Goal: Task Accomplishment & Management: Use online tool/utility

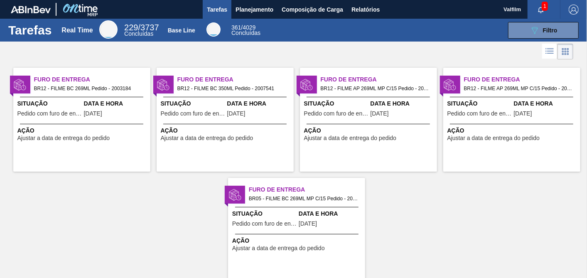
click at [96, 101] on span "Data e Hora" at bounding box center [116, 103] width 64 height 9
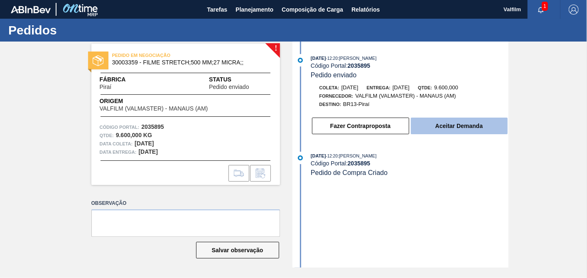
click at [446, 128] on button "Aceitar Demanda" at bounding box center [459, 126] width 97 height 17
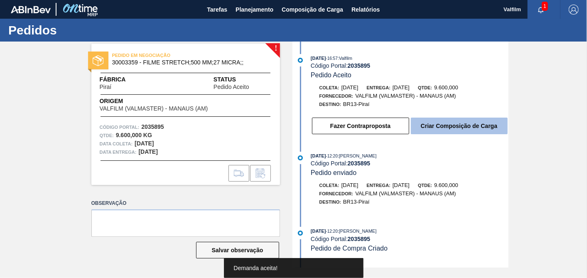
click at [461, 129] on button "Criar Composição de Carga" at bounding box center [459, 126] width 97 height 17
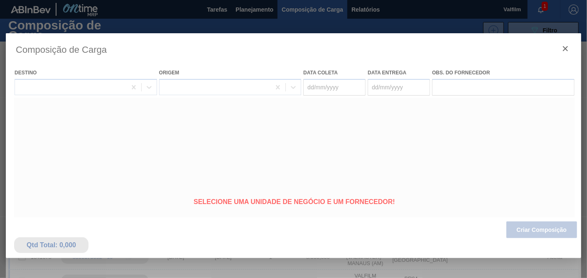
type coleta "22/10/2025"
type entrega "21/11/2025"
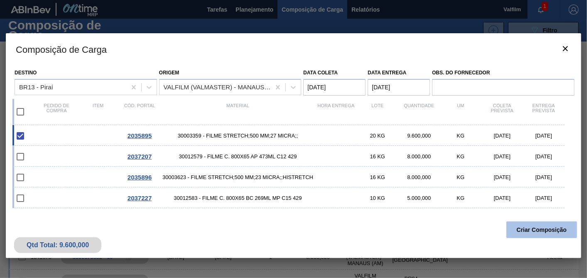
click at [556, 222] on button "Criar Composição" at bounding box center [542, 230] width 71 height 17
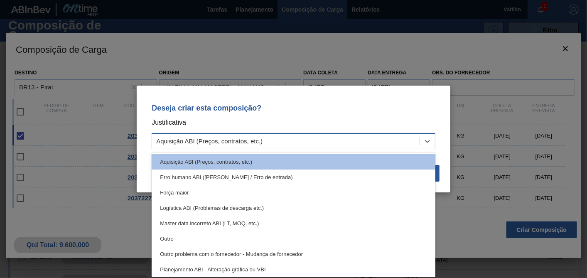
click at [263, 135] on div "Aquisição ABI (Preços, contratos, etc.)" at bounding box center [286, 141] width 268 height 12
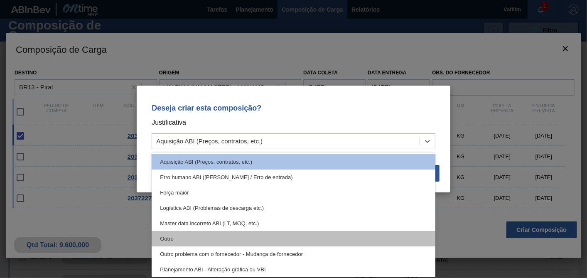
drag, startPoint x: 190, startPoint y: 248, endPoint x: 191, endPoint y: 239, distance: 9.6
click at [191, 239] on div "Aquisição ABI (Preços, contratos, etc.) Erro humano ABI (Cálculo / Erro de entr…" at bounding box center [294, 215] width 284 height 125
click at [191, 239] on div "Outro" at bounding box center [294, 238] width 284 height 15
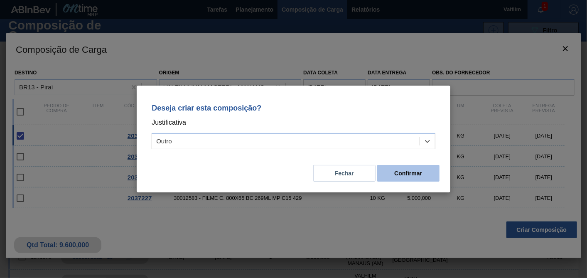
click at [433, 170] on button "Confirmar" at bounding box center [408, 173] width 62 height 17
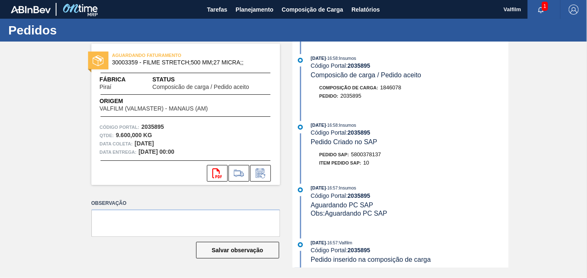
click at [371, 156] on span "5800378137" at bounding box center [366, 154] width 30 height 6
copy span "5800378137"
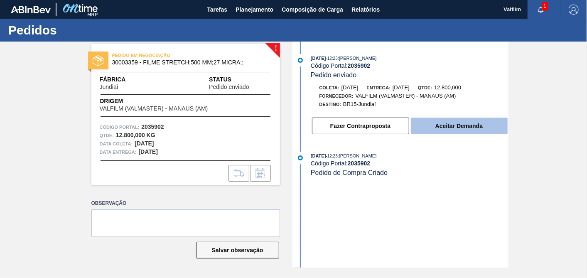
click at [484, 121] on button "Aceitar Demanda" at bounding box center [459, 126] width 97 height 17
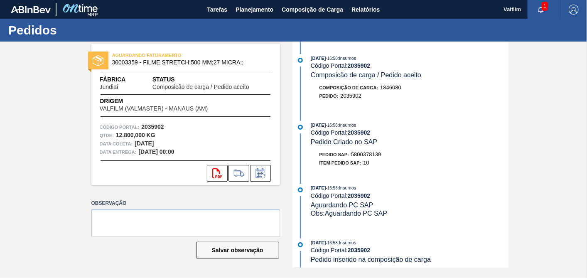
click at [377, 157] on span "5800378139" at bounding box center [366, 154] width 30 height 6
copy span "5800378139"
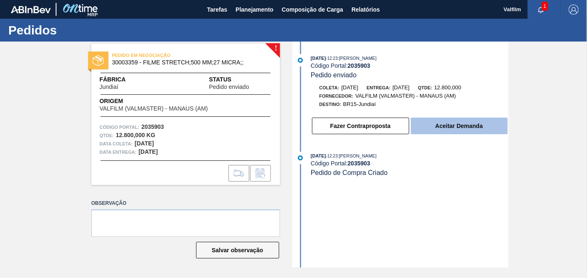
click at [478, 128] on button "Aceitar Demanda" at bounding box center [459, 126] width 97 height 17
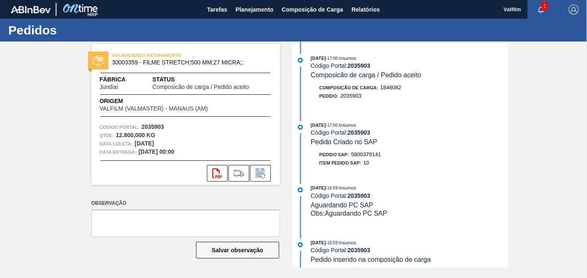
click at [372, 158] on span "5800378141" at bounding box center [366, 154] width 30 height 6
copy span "5800378141"
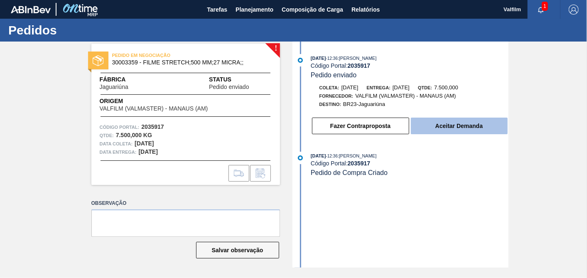
click at [467, 126] on button "Aceitar Demanda" at bounding box center [459, 126] width 97 height 17
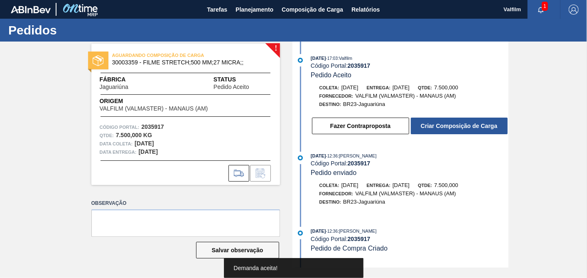
click at [467, 126] on button "Criar Composição de Carga" at bounding box center [459, 126] width 97 height 17
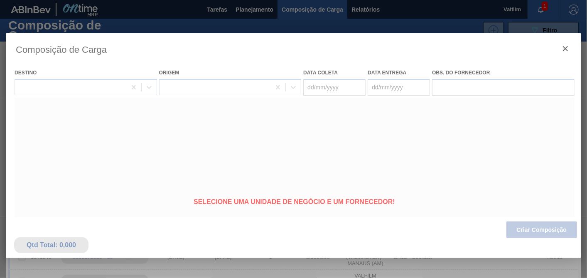
type coleta "27/10/2025"
type entrega "26/11/2025"
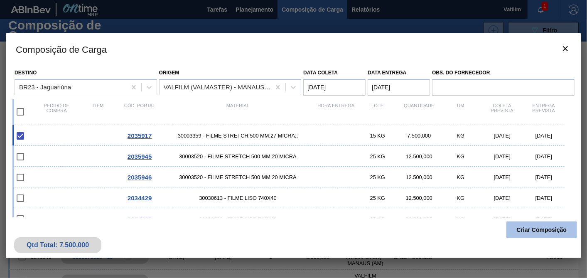
click at [553, 225] on button "Criar Composição" at bounding box center [542, 230] width 71 height 17
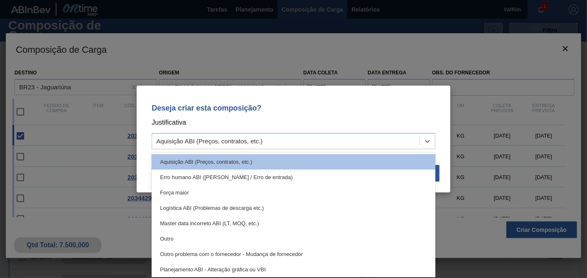
drag, startPoint x: 357, startPoint y: 141, endPoint x: 266, endPoint y: 151, distance: 92.0
click at [357, 141] on div "Aquisição ABI (Preços, contratos, etc.)" at bounding box center [286, 141] width 268 height 12
drag, startPoint x: 168, startPoint y: 239, endPoint x: 274, endPoint y: 217, distance: 108.6
click at [168, 239] on div "Outro" at bounding box center [294, 238] width 284 height 15
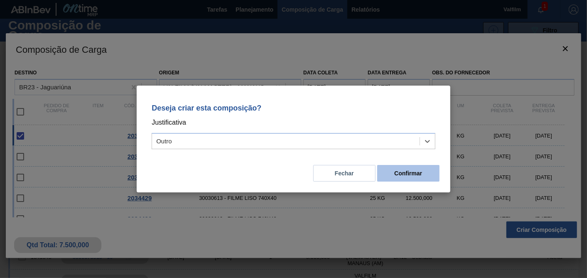
click at [405, 177] on button "Confirmar" at bounding box center [408, 173] width 62 height 17
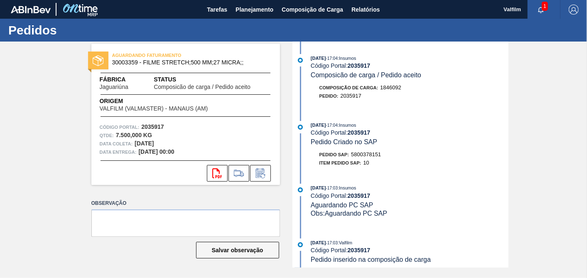
click at [372, 153] on div "Pedido SAP: 5800378151" at bounding box center [351, 154] width 62 height 8
copy span "5800378151"
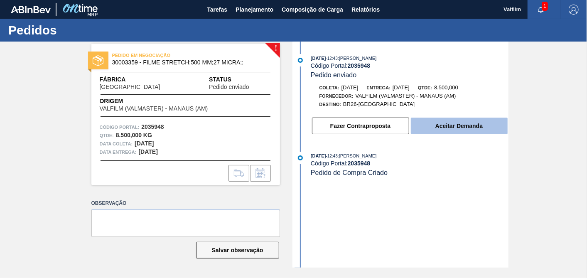
click at [463, 128] on button "Aceitar Demanda" at bounding box center [459, 126] width 97 height 17
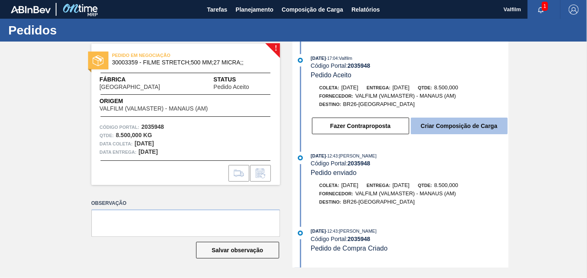
click at [461, 127] on button "Criar Composição de Carga" at bounding box center [459, 126] width 97 height 17
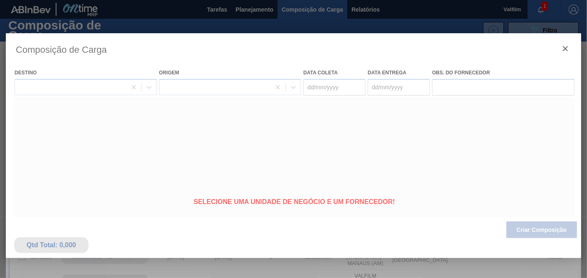
type coleta "[DATE]"
type entrega "25/11/2025"
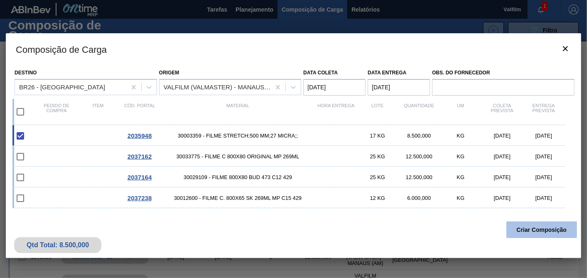
click at [525, 231] on button "Criar Composição" at bounding box center [542, 230] width 71 height 17
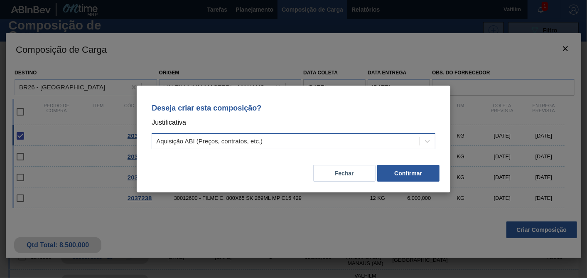
click at [276, 143] on div "Aquisição ABI (Preços, contratos, etc.)" at bounding box center [286, 141] width 268 height 12
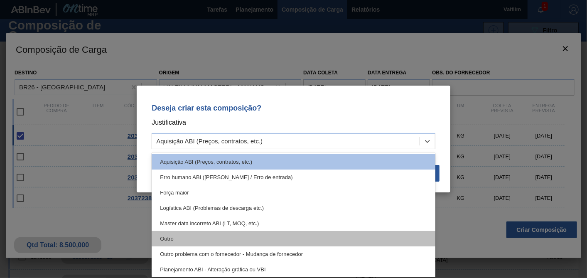
click at [183, 236] on div "Outro" at bounding box center [294, 238] width 284 height 15
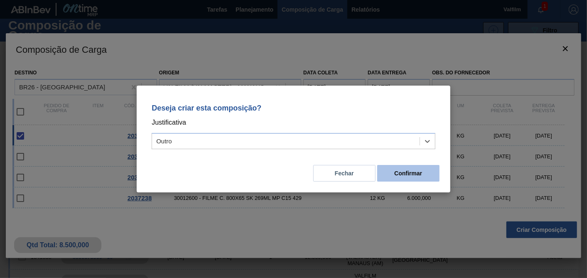
click at [420, 168] on button "Confirmar" at bounding box center [408, 173] width 62 height 17
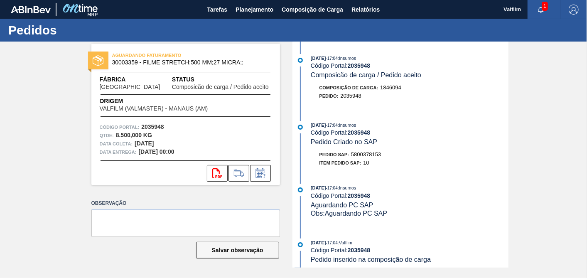
click at [378, 158] on span "5800378153" at bounding box center [366, 154] width 30 height 6
copy span "5800378153"
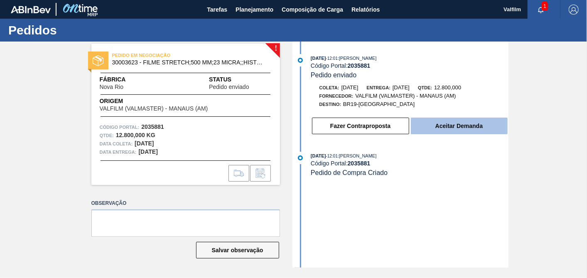
click at [449, 126] on button "Aceitar Demanda" at bounding box center [459, 126] width 97 height 17
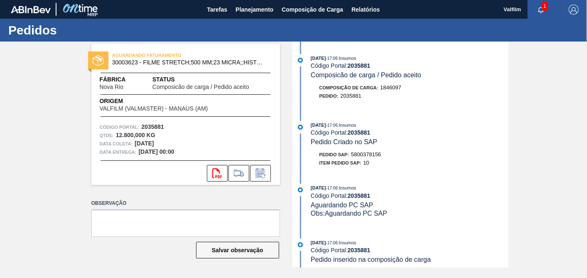
click at [374, 158] on span "5800378156" at bounding box center [366, 154] width 30 height 6
copy span "5800378156"
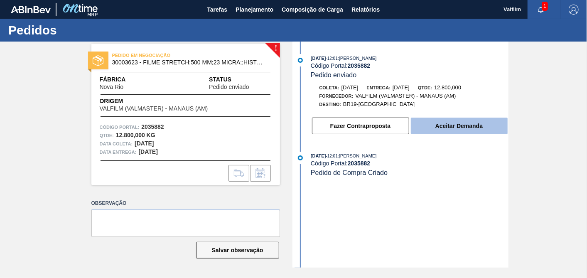
click at [450, 126] on button "Aceitar Demanda" at bounding box center [459, 126] width 97 height 17
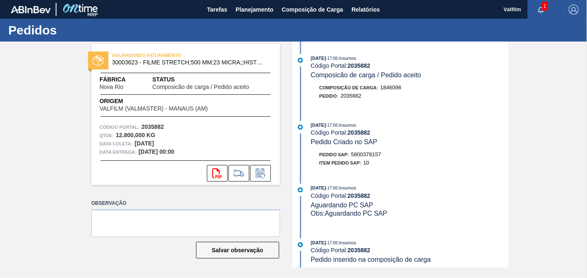
click at [364, 158] on span "5800378157" at bounding box center [366, 154] width 30 height 6
copy span "5800378157"
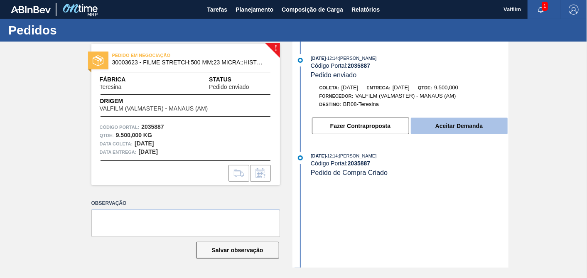
click at [492, 134] on button "Aceitar Demanda" at bounding box center [459, 126] width 97 height 17
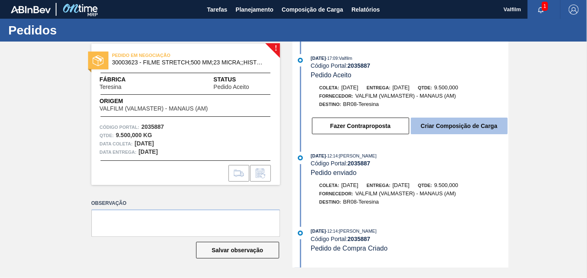
click at [478, 128] on button "Criar Composição de Carga" at bounding box center [459, 126] width 97 height 17
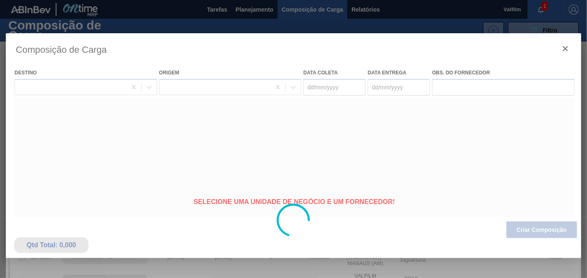
type coleta "[DATE]"
type entrega "[DATE]"
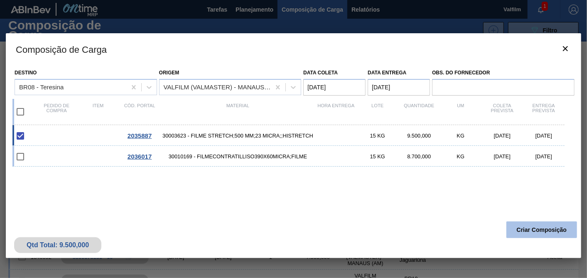
click at [559, 227] on button "Criar Composição" at bounding box center [542, 230] width 71 height 17
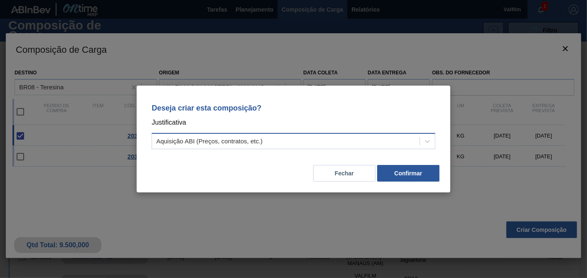
click at [247, 143] on div "Aquisição ABI (Preços, contratos, etc.)" at bounding box center [209, 141] width 106 height 7
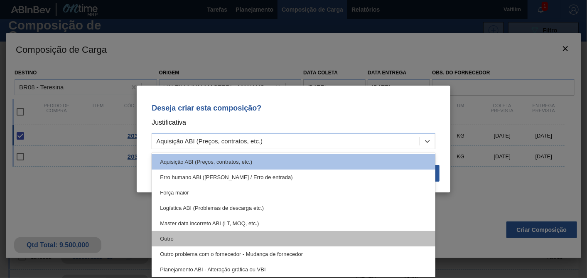
click at [179, 231] on div "Outro" at bounding box center [294, 238] width 284 height 15
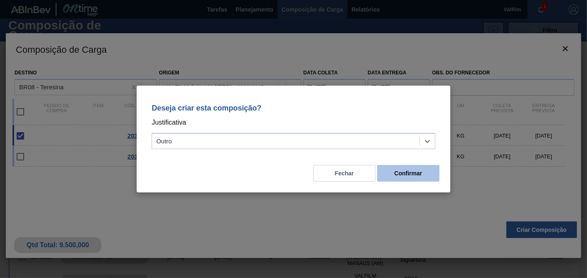
click at [401, 172] on button "Confirmar" at bounding box center [408, 173] width 62 height 17
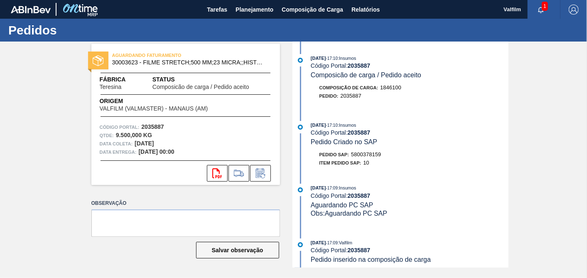
click at [373, 157] on span "5800378159" at bounding box center [366, 154] width 30 height 6
copy span "5800378159"
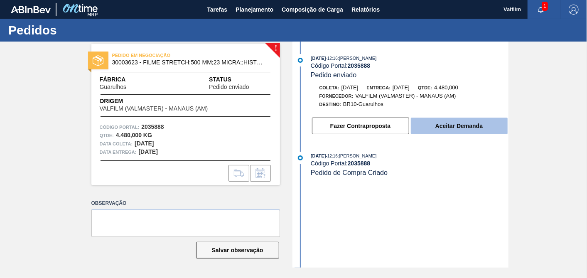
click at [475, 126] on button "Aceitar Demanda" at bounding box center [459, 126] width 97 height 17
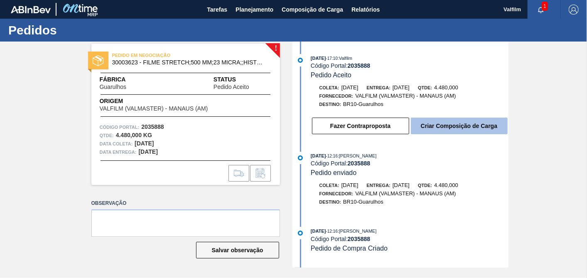
click at [483, 125] on button "Criar Composição de Carga" at bounding box center [459, 126] width 97 height 17
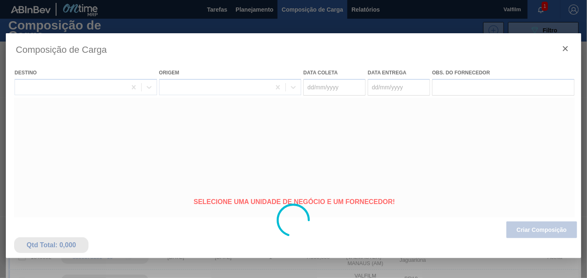
type coleta "[DATE]"
type entrega "[DATE]"
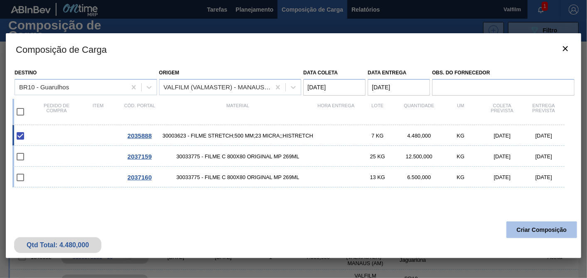
click at [552, 234] on button "Criar Composição" at bounding box center [542, 230] width 71 height 17
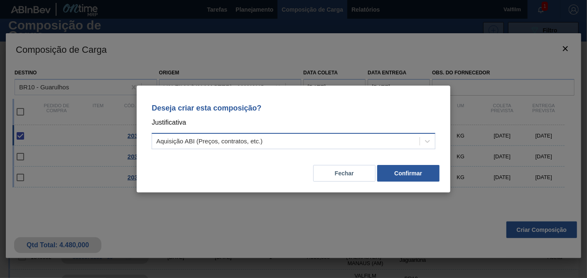
click at [209, 138] on div "Aquisição ABI (Preços, contratos, etc.)" at bounding box center [286, 141] width 268 height 12
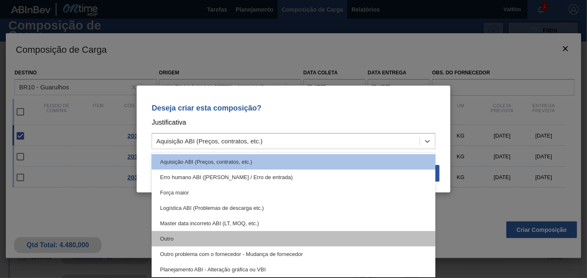
click at [179, 236] on div "Outro" at bounding box center [294, 238] width 284 height 15
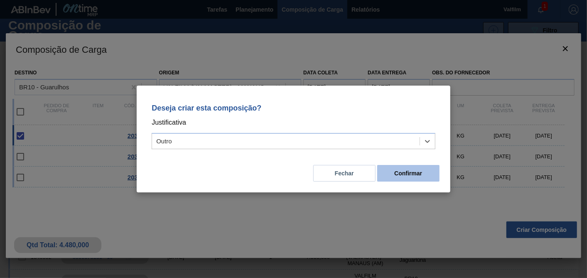
click at [418, 175] on button "Confirmar" at bounding box center [408, 173] width 62 height 17
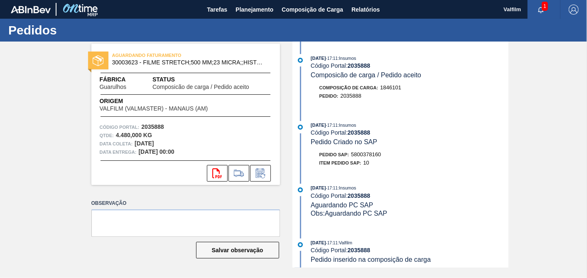
click at [366, 157] on span "5800378160" at bounding box center [366, 154] width 30 height 6
copy span "5800378160"
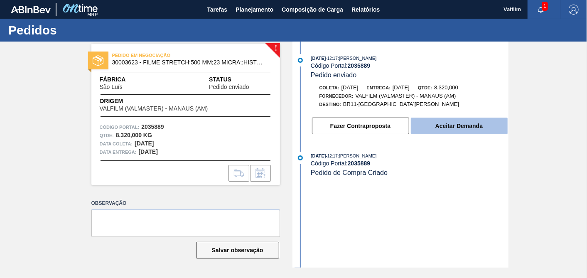
click at [441, 133] on button "Aceitar Demanda" at bounding box center [459, 126] width 97 height 17
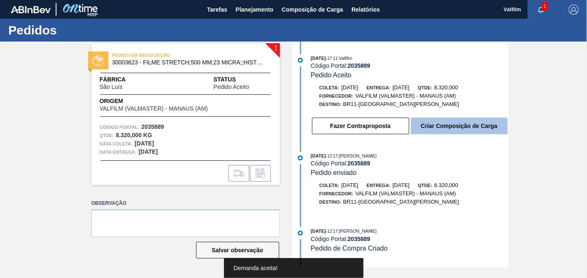
click at [435, 126] on button "Criar Composição de Carga" at bounding box center [459, 126] width 97 height 17
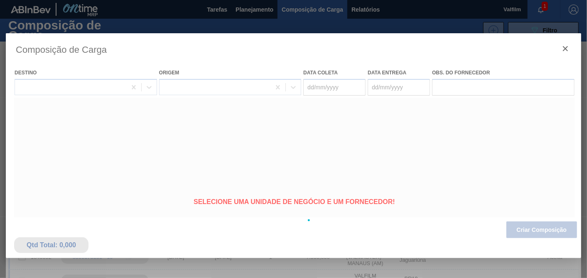
type coleta "[DATE]"
type entrega "26/11/2025"
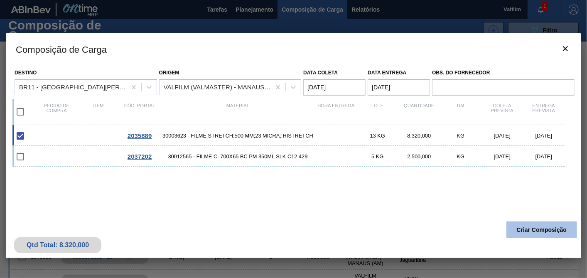
click at [542, 227] on button "Criar Composição" at bounding box center [542, 230] width 71 height 17
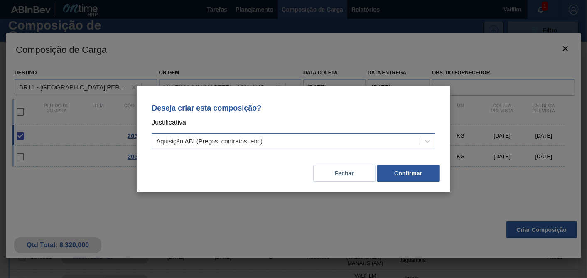
click at [339, 141] on div "Aquisição ABI (Preços, contratos, etc.)" at bounding box center [286, 141] width 268 height 12
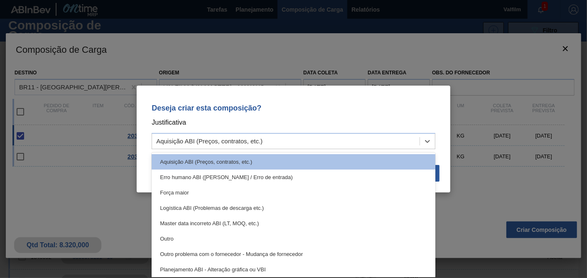
drag, startPoint x: 190, startPoint y: 234, endPoint x: 204, endPoint y: 229, distance: 14.6
click at [190, 235] on div "Outro" at bounding box center [294, 238] width 284 height 15
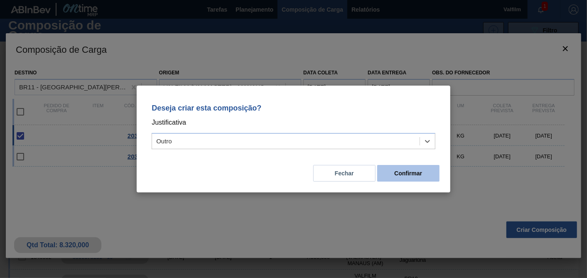
click at [403, 177] on button "Confirmar" at bounding box center [408, 173] width 62 height 17
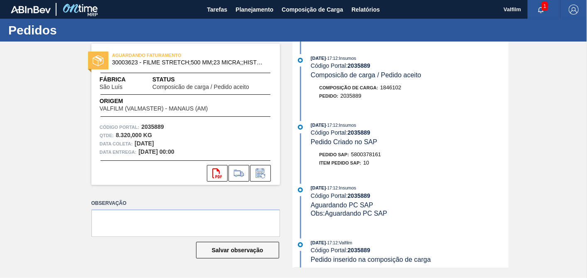
click at [370, 158] on span "5800378161" at bounding box center [366, 154] width 30 height 6
copy span "5800378161"
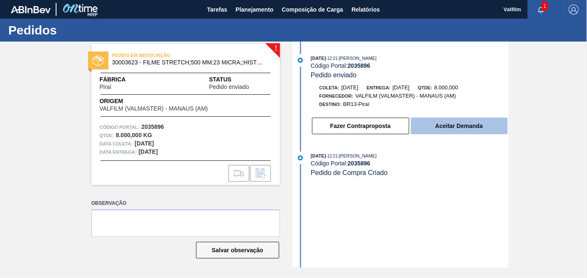
click at [458, 129] on button "Aceitar Demanda" at bounding box center [459, 126] width 97 height 17
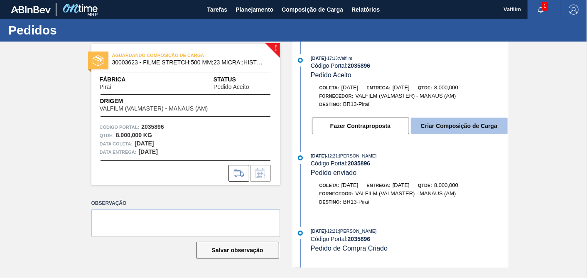
click at [491, 128] on button "Criar Composição de Carga" at bounding box center [459, 126] width 97 height 17
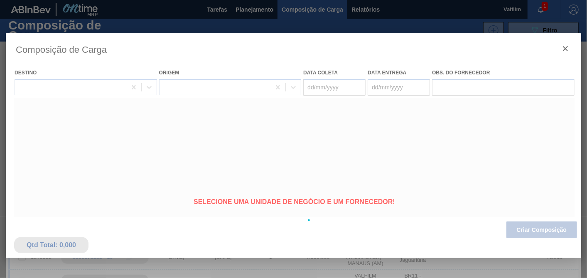
type coleta "26/10/2025"
type entrega "25/11/2025"
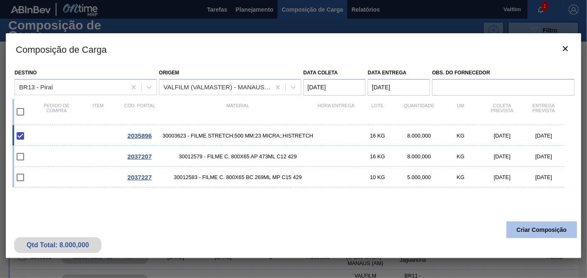
click at [534, 232] on button "Criar Composição" at bounding box center [542, 230] width 71 height 17
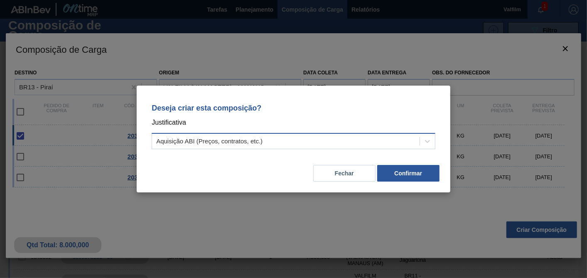
click at [331, 147] on div "Aquisição ABI (Preços, contratos, etc.)" at bounding box center [294, 141] width 284 height 16
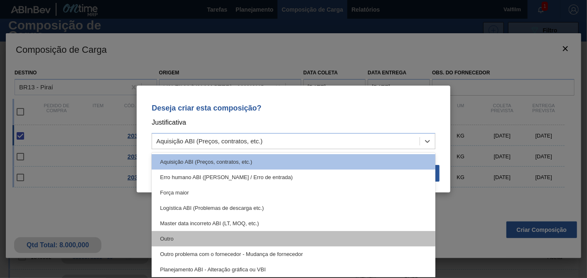
click at [168, 239] on div "Outro" at bounding box center [294, 238] width 284 height 15
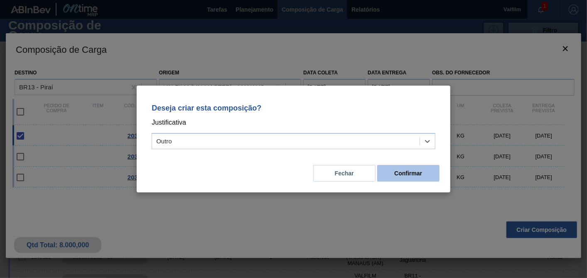
click at [426, 177] on button "Confirmar" at bounding box center [408, 173] width 62 height 17
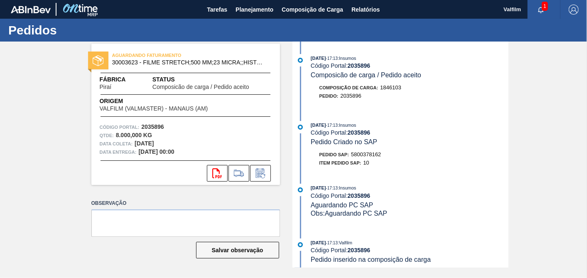
click at [364, 158] on span "5800378162" at bounding box center [366, 154] width 30 height 6
copy span "5800378162"
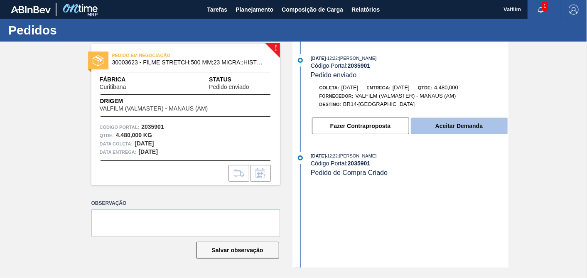
click at [464, 131] on button "Aceitar Demanda" at bounding box center [459, 126] width 97 height 17
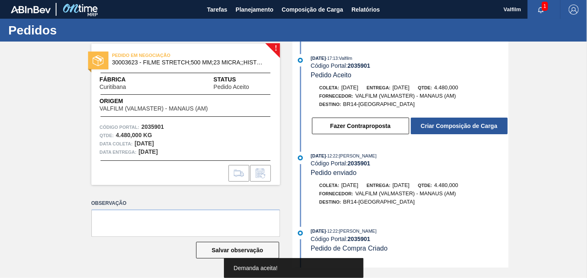
click at [464, 131] on button "Criar Composição de Carga" at bounding box center [459, 126] width 97 height 17
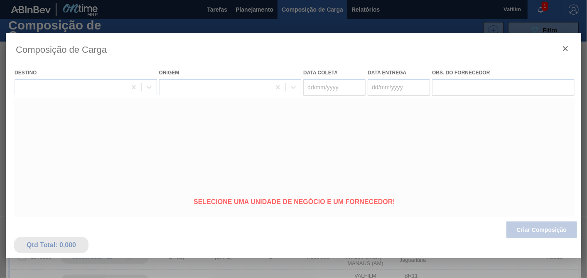
type coleta "[DATE]"
type entrega "[DATE]"
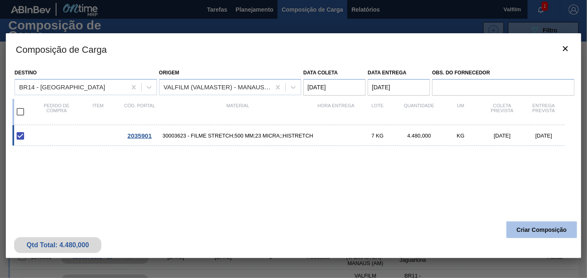
click at [539, 233] on button "Criar Composição" at bounding box center [542, 230] width 71 height 17
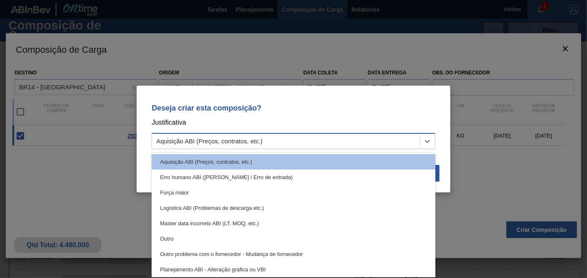
drag, startPoint x: 369, startPoint y: 141, endPoint x: 358, endPoint y: 141, distance: 10.8
click at [365, 141] on div "Aquisição ABI (Preços, contratos, etc.)" at bounding box center [286, 141] width 268 height 12
drag, startPoint x: 159, startPoint y: 238, endPoint x: 264, endPoint y: 224, distance: 106.4
click at [161, 238] on div "Outro" at bounding box center [294, 238] width 284 height 15
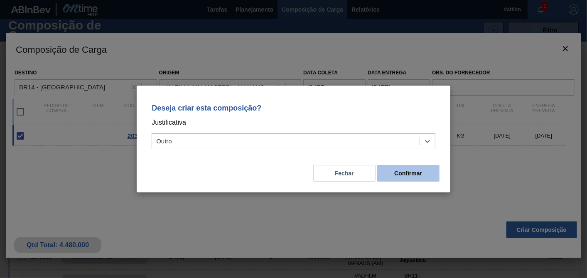
click at [413, 177] on button "Confirmar" at bounding box center [408, 173] width 62 height 17
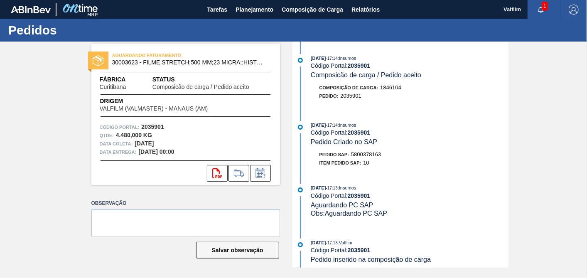
click at [371, 155] on span "5800378163" at bounding box center [366, 154] width 30 height 6
copy span "5800378163"
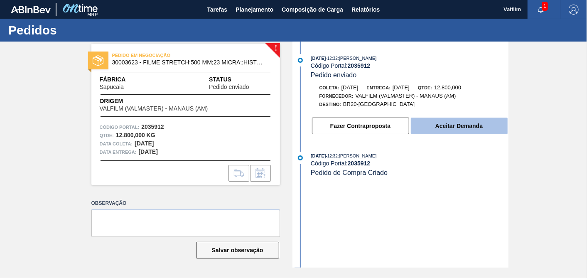
click at [463, 121] on button "Aceitar Demanda" at bounding box center [459, 126] width 97 height 17
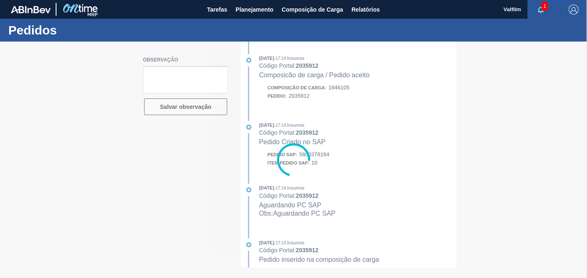
click at [329, 148] on div at bounding box center [293, 160] width 587 height 236
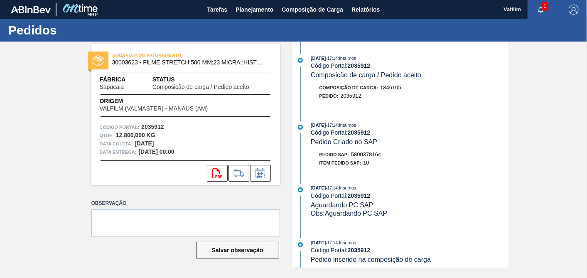
click at [356, 154] on span "5800378164" at bounding box center [366, 154] width 30 height 6
copy span "5800378164"
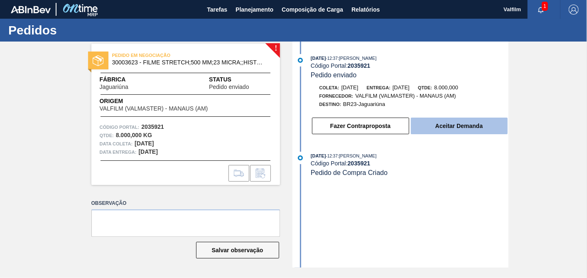
click at [451, 133] on button "Aceitar Demanda" at bounding box center [459, 126] width 97 height 17
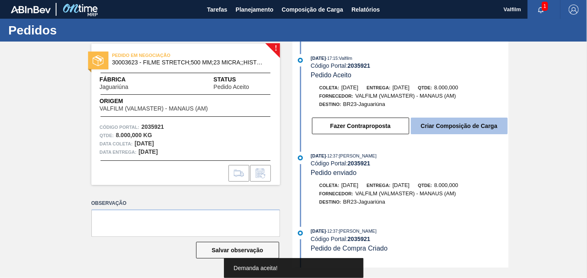
click at [491, 130] on button "Criar Composição de Carga" at bounding box center [459, 126] width 97 height 17
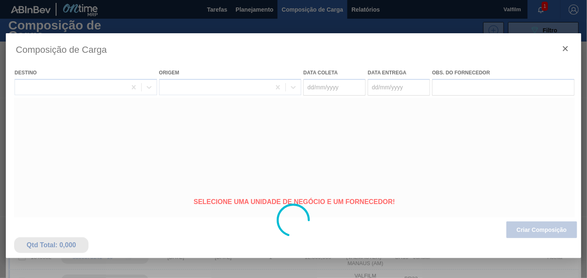
type coleta "[DATE]"
type entrega "[DATE]"
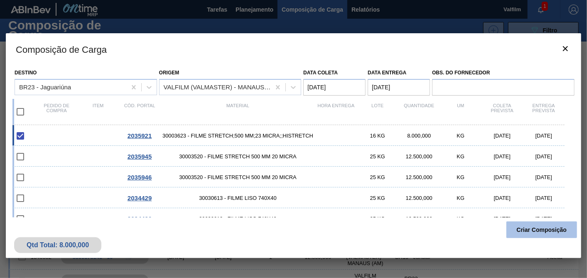
click at [530, 230] on button "Criar Composição" at bounding box center [542, 230] width 71 height 17
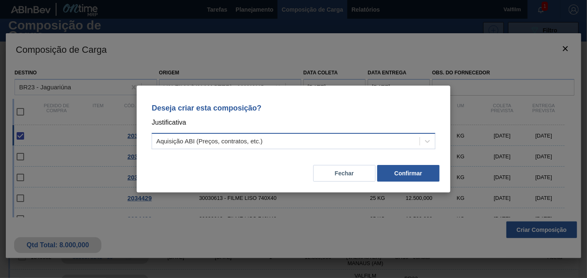
click at [280, 145] on div "Aquisição ABI (Preços, contratos, etc.)" at bounding box center [286, 141] width 268 height 12
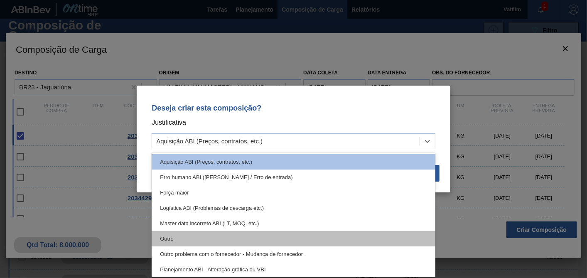
click at [189, 236] on div "Outro" at bounding box center [294, 238] width 284 height 15
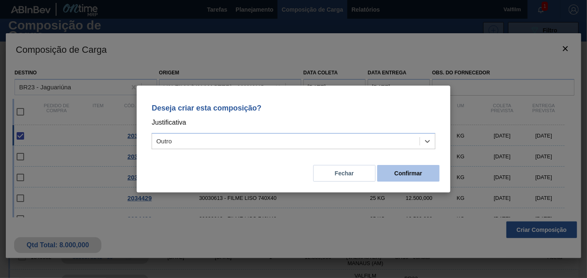
click at [420, 179] on button "Confirmar" at bounding box center [408, 173] width 62 height 17
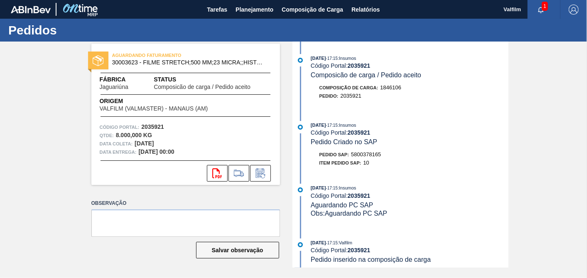
click at [370, 157] on span "5800378165" at bounding box center [366, 154] width 30 height 6
copy span "5800378165"
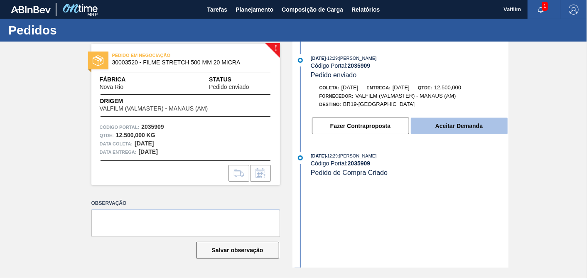
click at [483, 127] on button "Aceitar Demanda" at bounding box center [459, 126] width 97 height 17
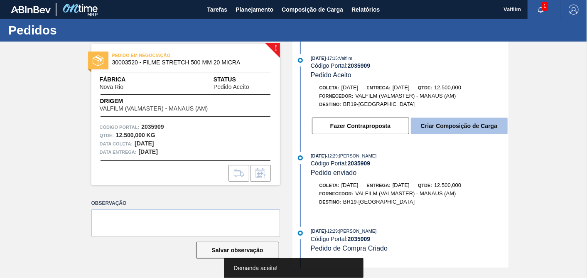
click at [471, 133] on button "Criar Composição de Carga" at bounding box center [459, 126] width 97 height 17
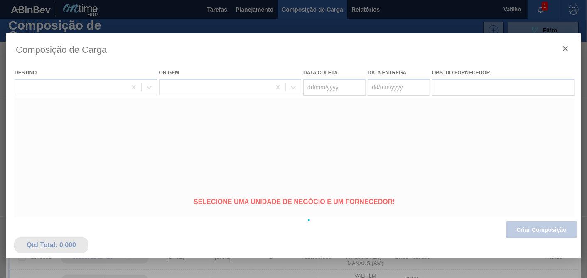
type coleta "[DATE]"
type entrega "[DATE]"
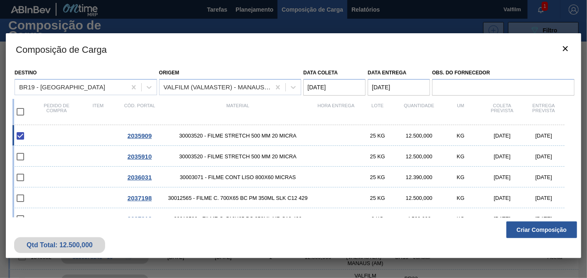
click at [527, 230] on button "Criar Composição" at bounding box center [542, 230] width 71 height 17
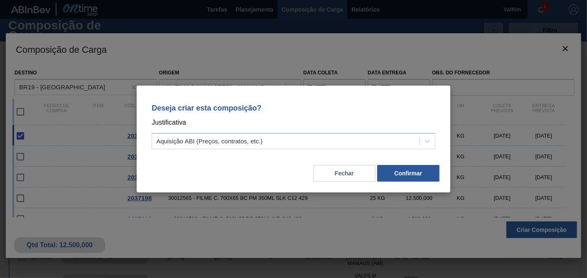
drag, startPoint x: 342, startPoint y: 150, endPoint x: 300, endPoint y: 149, distance: 42.8
click at [342, 150] on div "Deseja criar esta composição? Justificativa Aquisição ABI (Preços, contratos, e…" at bounding box center [294, 125] width 294 height 59
click at [227, 136] on div "Aquisição ABI (Preços, contratos, etc.)" at bounding box center [286, 141] width 268 height 12
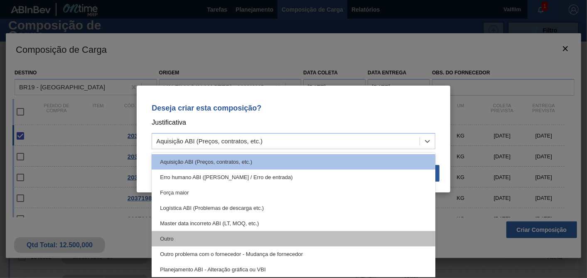
click at [176, 233] on div "Outro" at bounding box center [294, 238] width 284 height 15
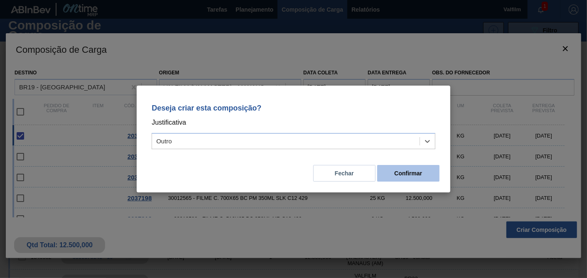
click at [431, 175] on button "Confirmar" at bounding box center [408, 173] width 62 height 17
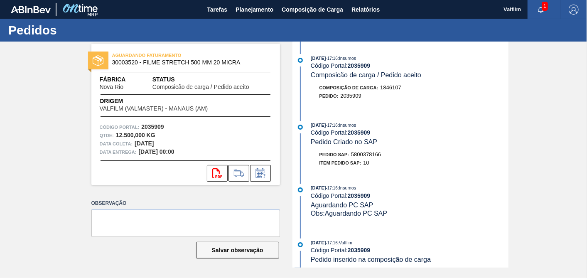
click at [366, 158] on span "5800378166" at bounding box center [366, 154] width 30 height 6
copy span "5800378166"
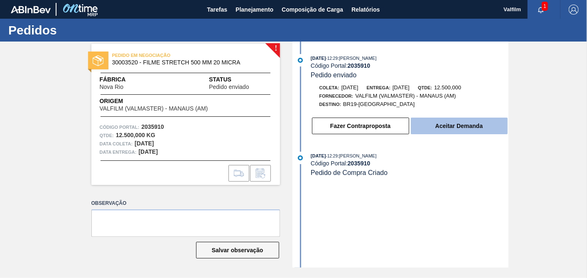
click at [424, 127] on button "Aceitar Demanda" at bounding box center [459, 126] width 97 height 17
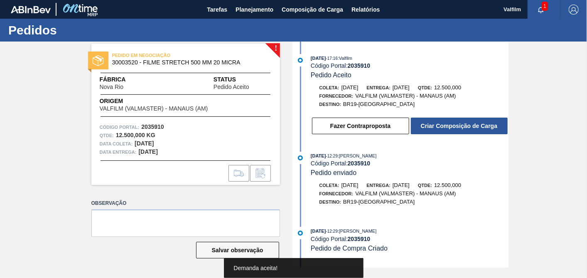
click at [466, 132] on button "Criar Composição de Carga" at bounding box center [459, 126] width 97 height 17
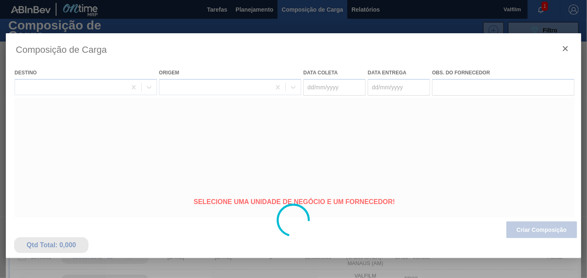
type coleta "[DATE]"
type entrega "15/11/2025"
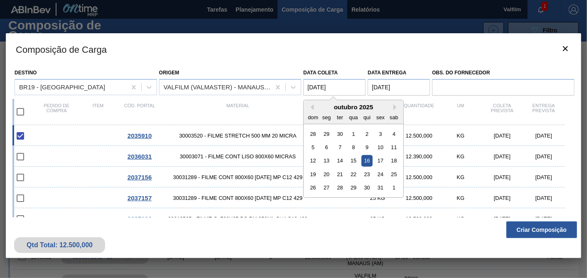
click at [359, 90] on coleta "16/10/2025" at bounding box center [334, 87] width 62 height 17
click at [534, 236] on button "Criar Composição" at bounding box center [542, 230] width 71 height 17
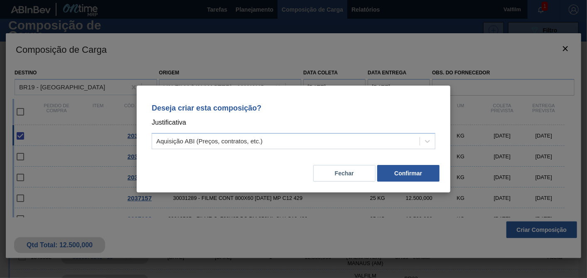
click at [313, 129] on div "Deseja criar esta composição? Justificativa Aquisição ABI (Preços, contratos, e…" at bounding box center [294, 125] width 294 height 59
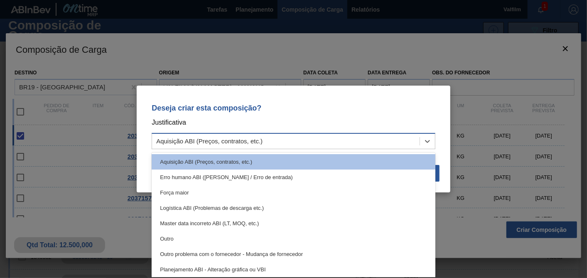
click at [268, 134] on div "Aquisição ABI (Preços, contratos, etc.)" at bounding box center [294, 141] width 284 height 16
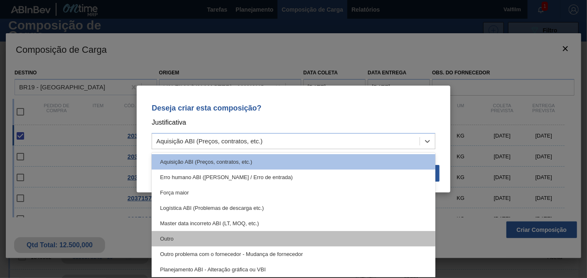
click at [170, 240] on div "Outro" at bounding box center [294, 238] width 284 height 15
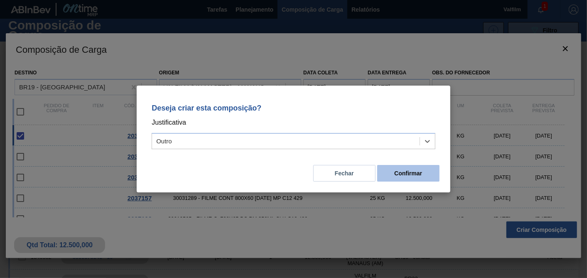
click at [395, 167] on button "Confirmar" at bounding box center [408, 173] width 62 height 17
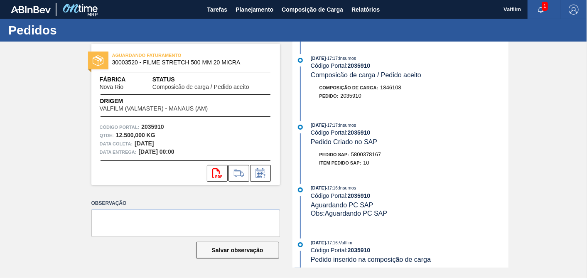
click at [364, 158] on span "5800378167" at bounding box center [366, 154] width 30 height 6
copy span "5800378167"
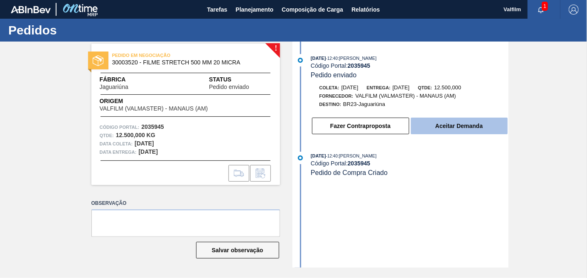
click at [482, 127] on button "Aceitar Demanda" at bounding box center [459, 126] width 97 height 17
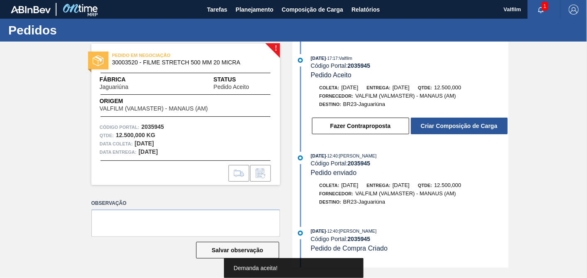
click at [482, 127] on button "Criar Composição de Carga" at bounding box center [459, 126] width 97 height 17
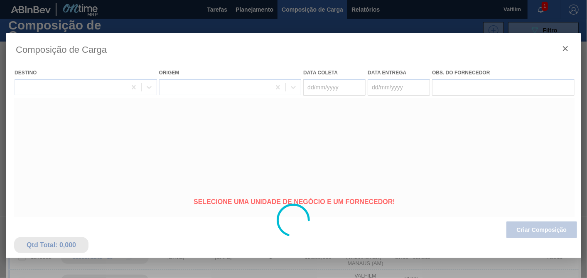
type coleta "[DATE]"
type entrega "[DATE]"
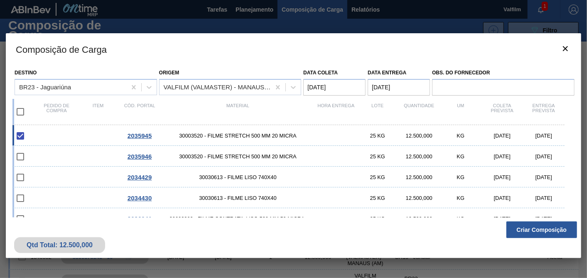
click at [546, 230] on button "Criar Composição" at bounding box center [542, 230] width 71 height 17
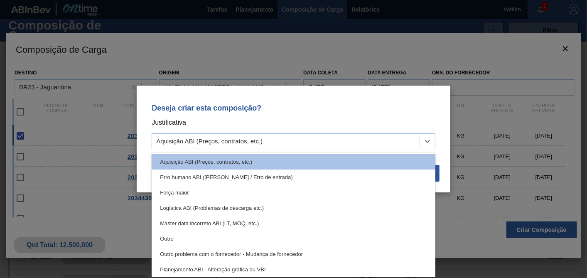
drag, startPoint x: 292, startPoint y: 138, endPoint x: 215, endPoint y: 150, distance: 78.2
click at [288, 138] on div "Aquisição ABI (Preços, contratos, etc.)" at bounding box center [286, 141] width 268 height 12
click at [157, 234] on div "Outro" at bounding box center [294, 238] width 284 height 15
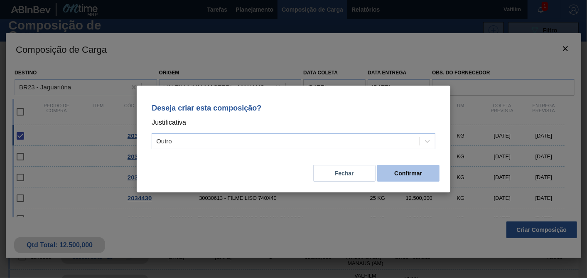
click at [398, 177] on button "Confirmar" at bounding box center [408, 173] width 62 height 17
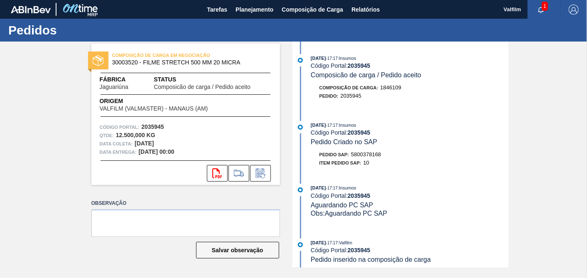
click at [372, 154] on span "5800378168" at bounding box center [366, 154] width 30 height 6
copy span "5800378168"
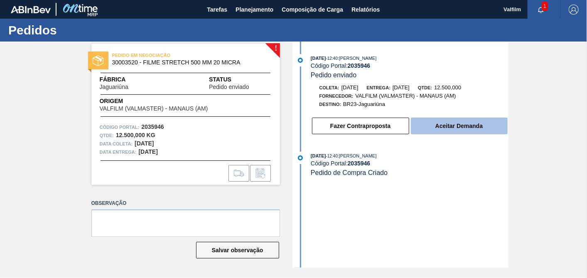
click at [437, 131] on button "Aceitar Demanda" at bounding box center [459, 126] width 97 height 17
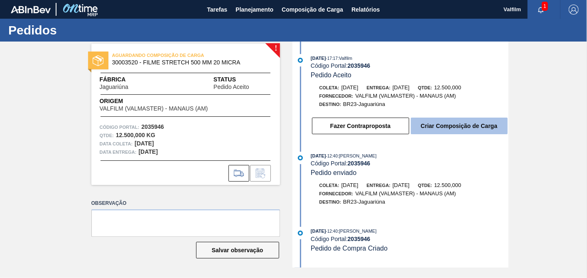
click at [426, 133] on button "Criar Composição de Carga" at bounding box center [459, 126] width 97 height 17
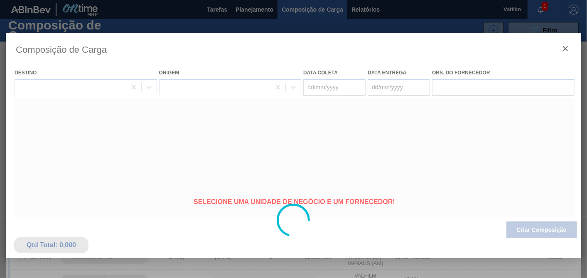
type coleta "[DATE]"
type entrega "[DATE]"
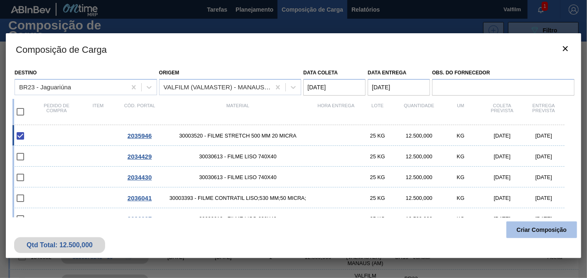
click at [545, 227] on button "Criar Composição" at bounding box center [542, 230] width 71 height 17
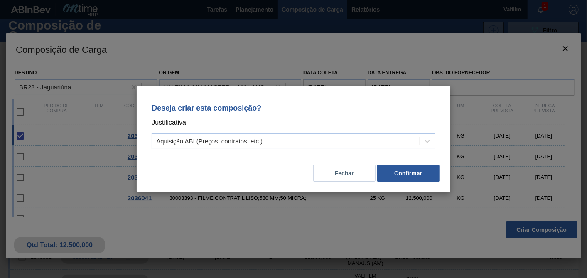
click at [193, 124] on p "Justificativa" at bounding box center [294, 122] width 284 height 11
click at [197, 140] on div "Aquisição ABI (Preços, contratos, etc.)" at bounding box center [209, 141] width 106 height 7
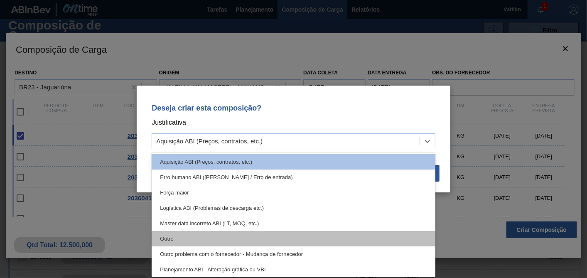
click at [169, 244] on div "Outro" at bounding box center [294, 238] width 284 height 15
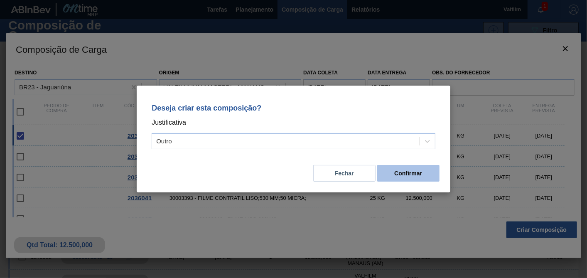
click at [414, 169] on button "Confirmar" at bounding box center [408, 173] width 62 height 17
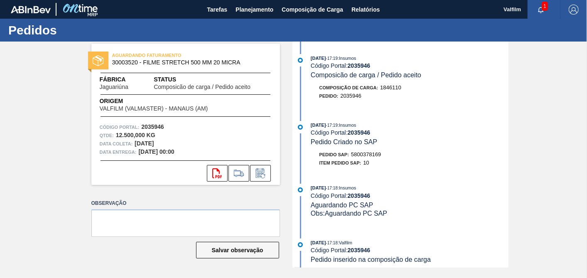
click at [363, 154] on span "5800378169" at bounding box center [366, 154] width 30 height 6
copy span "5800378169"
